Goal: Task Accomplishment & Management: Manage account settings

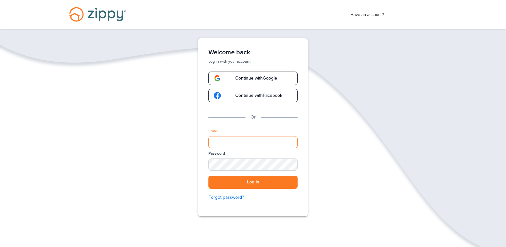
click at [241, 139] on input "Email" at bounding box center [252, 142] width 89 height 12
type input "**********"
click at [208, 176] on button "Log in" at bounding box center [252, 182] width 89 height 13
